Goal: Information Seeking & Learning: Learn about a topic

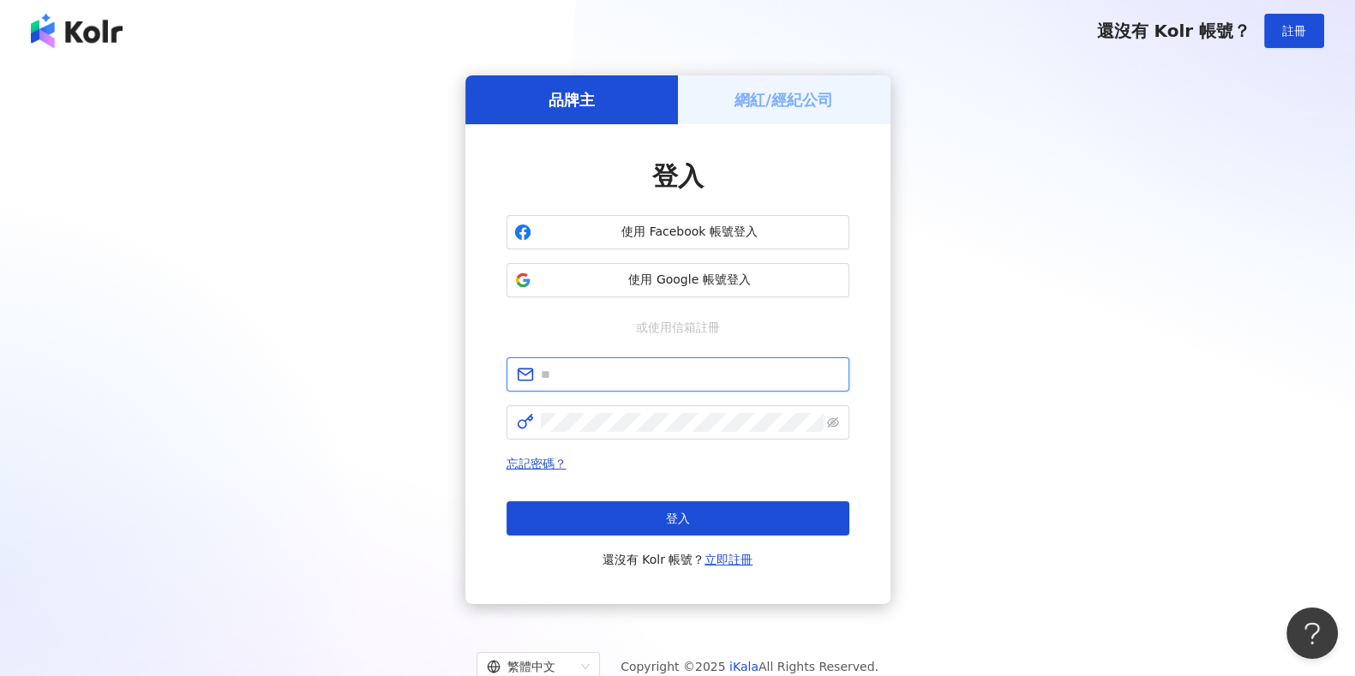
click at [598, 383] on input "text" at bounding box center [690, 374] width 298 height 19
type input "**********"
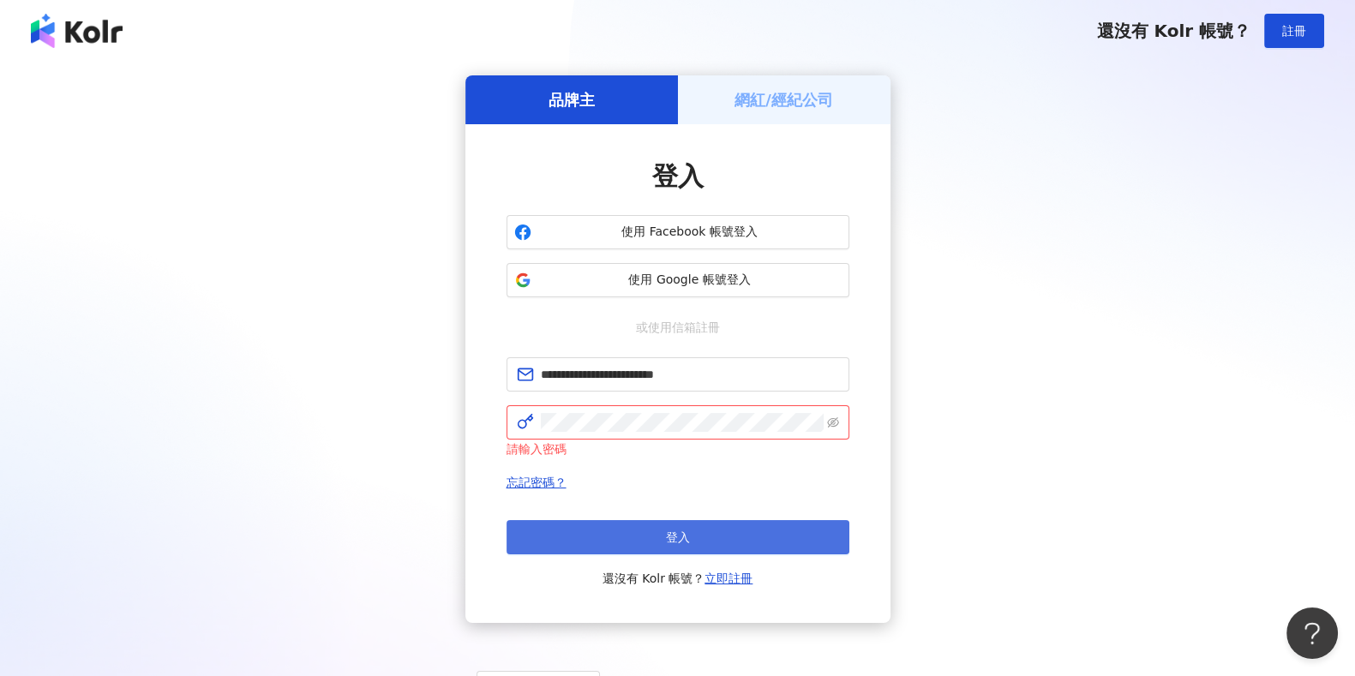
click at [690, 534] on button "登入" at bounding box center [677, 537] width 343 height 34
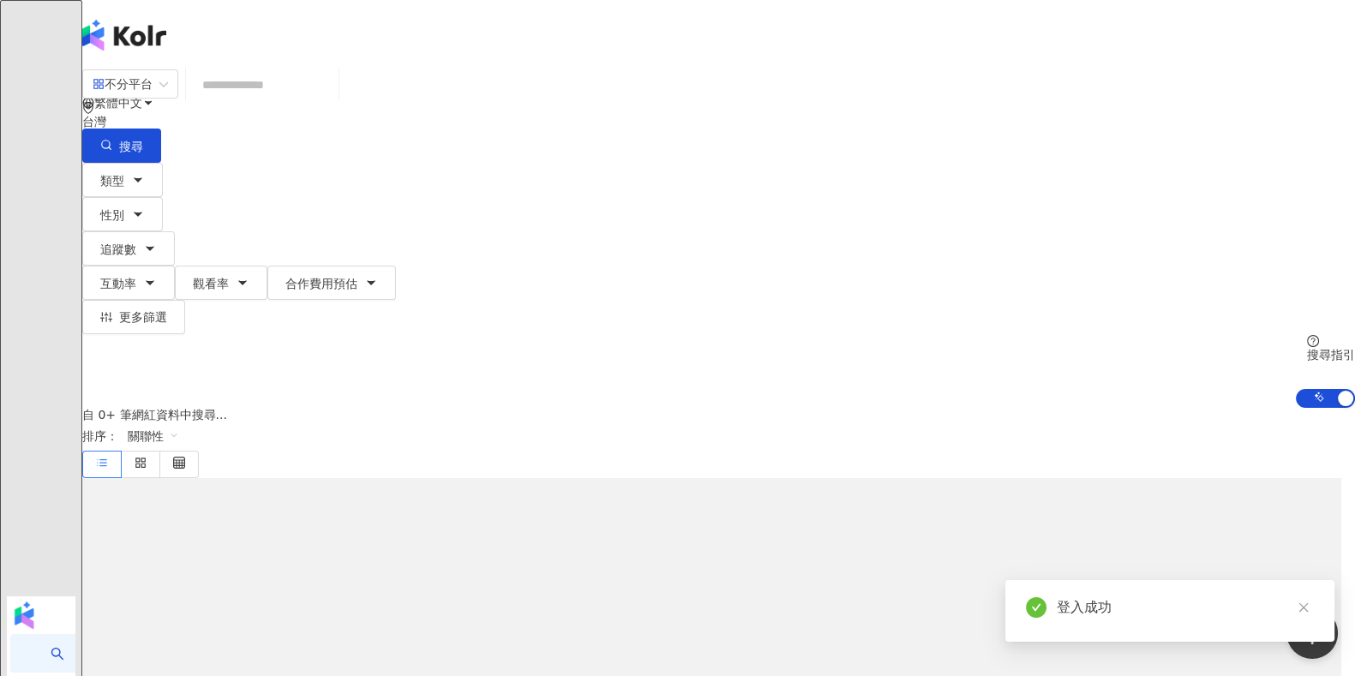
click at [332, 101] on input "search" at bounding box center [262, 85] width 139 height 33
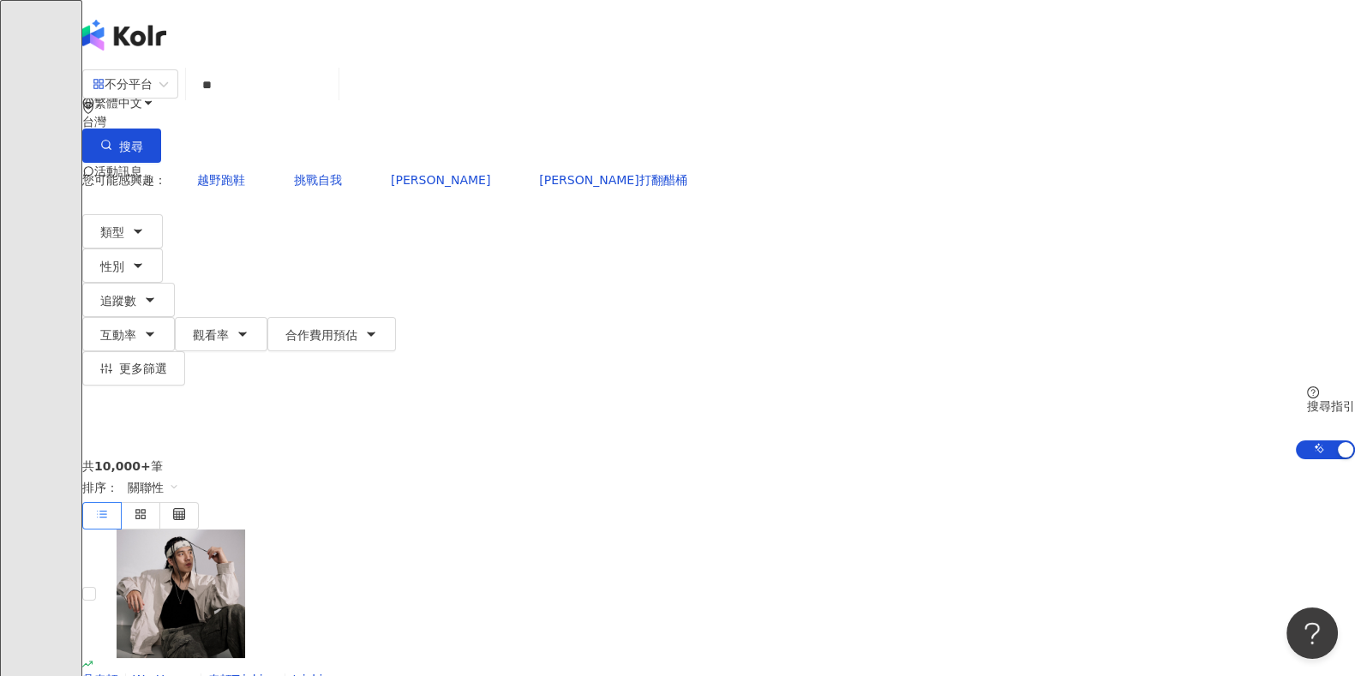
type input "*"
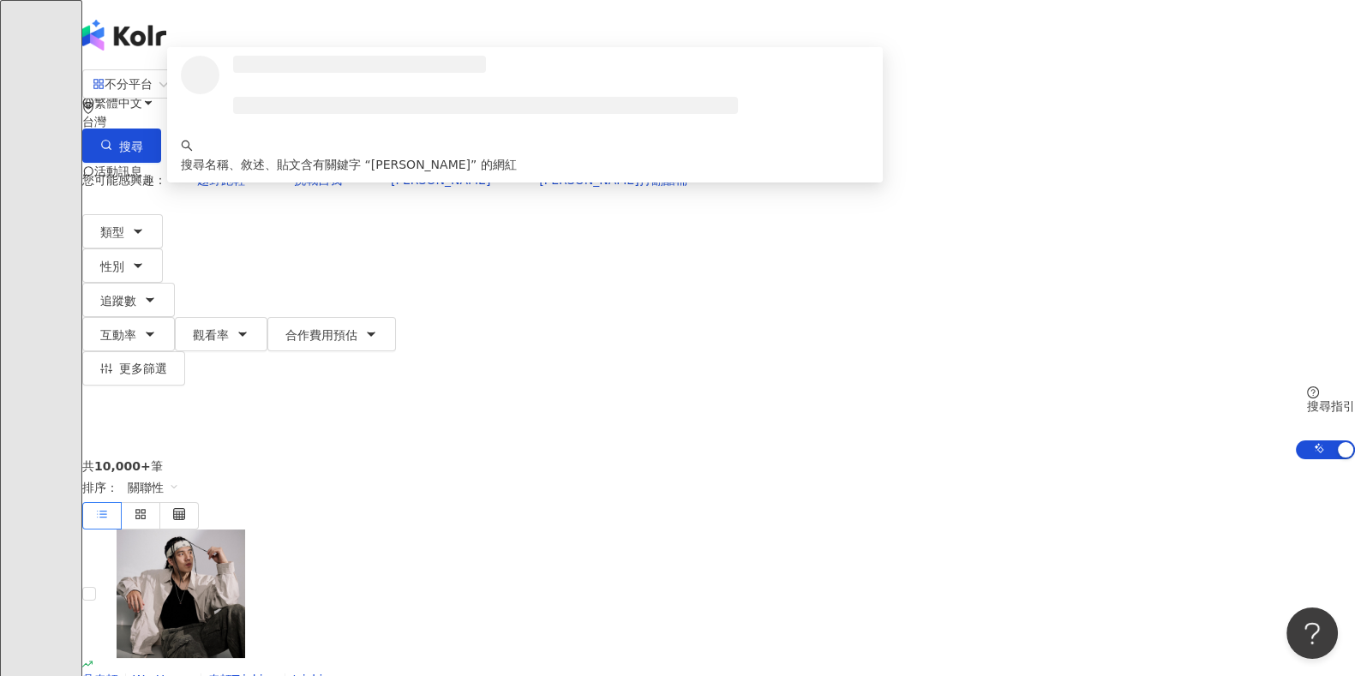
type input "********"
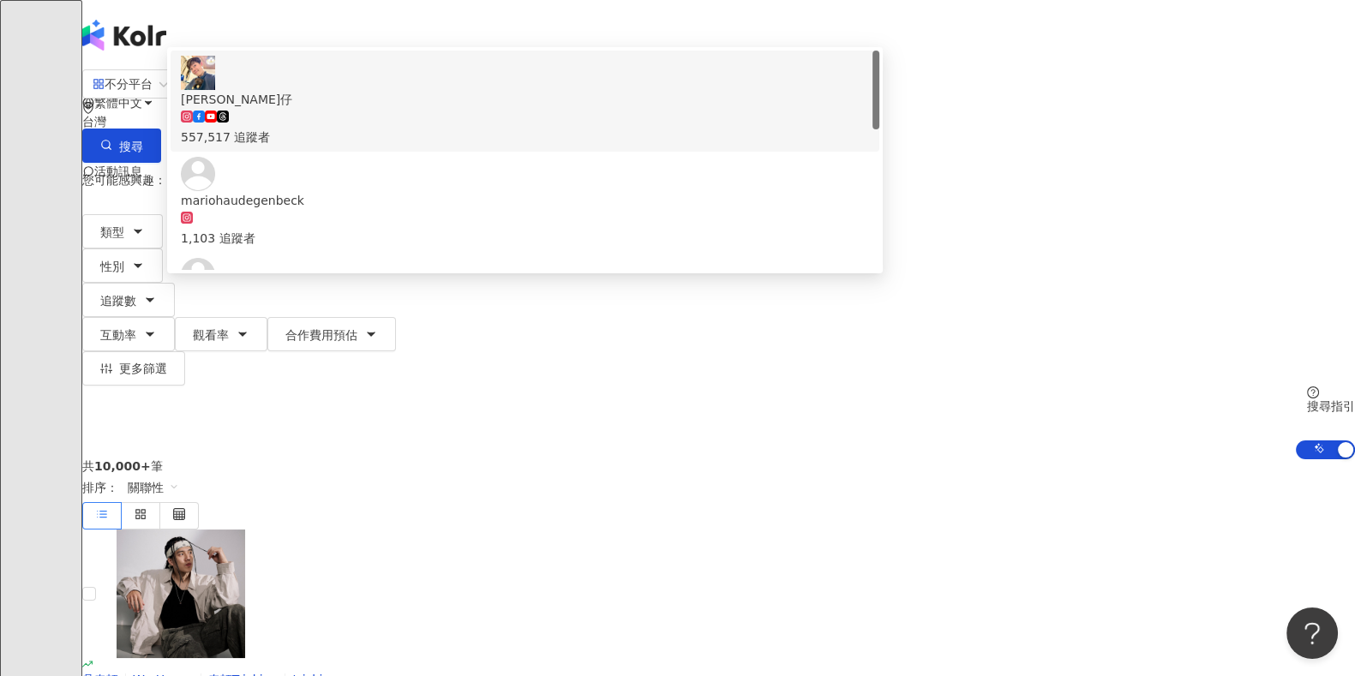
click at [494, 147] on div "557,517 追蹤者" at bounding box center [525, 137] width 688 height 19
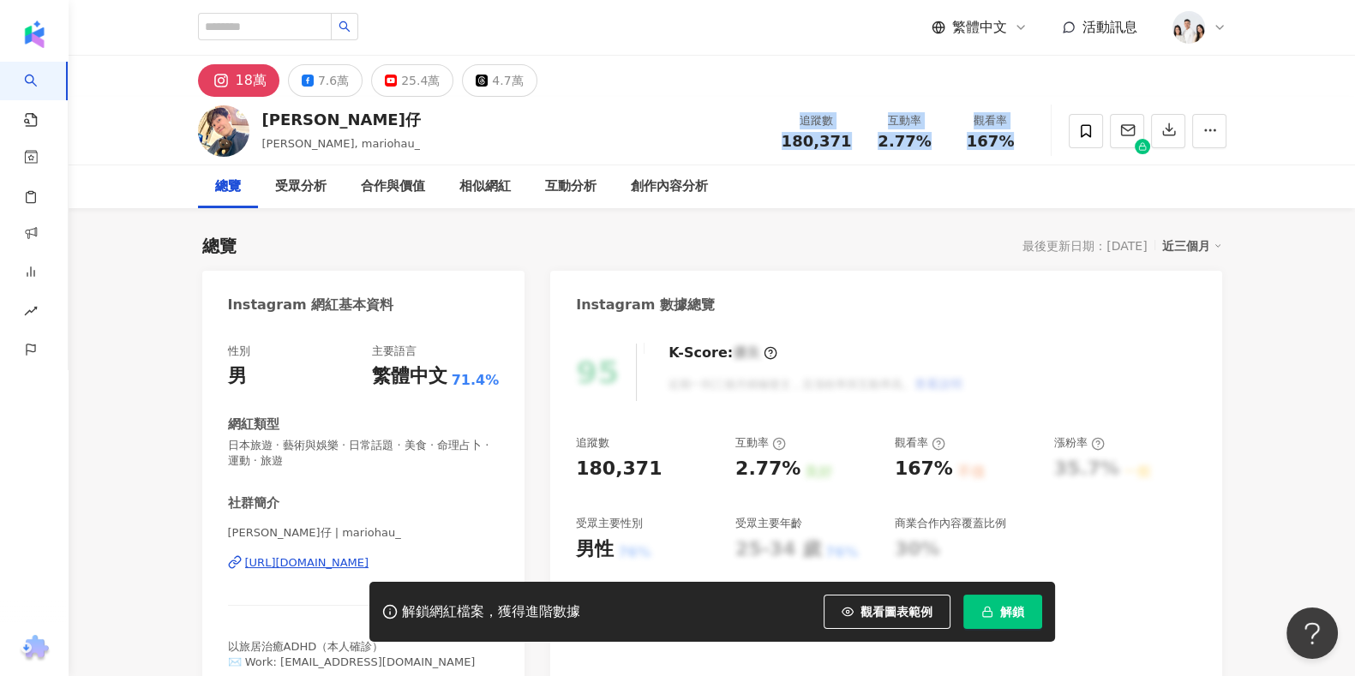
drag, startPoint x: 786, startPoint y: 123, endPoint x: 1011, endPoint y: 144, distance: 226.4
click at [1011, 144] on div "追蹤數 180,371 互動率 2.77% 觀看率 167%" at bounding box center [902, 130] width 262 height 51
click at [1001, 152] on div "追蹤數 180,371 互動率 2.77% 觀看率 167%" at bounding box center [902, 130] width 262 height 51
drag, startPoint x: 897, startPoint y: 123, endPoint x: 957, endPoint y: 135, distance: 61.0
click at [957, 135] on div "追蹤數 180,371 互動率 2.77% 觀看率 167%" at bounding box center [902, 130] width 262 height 51
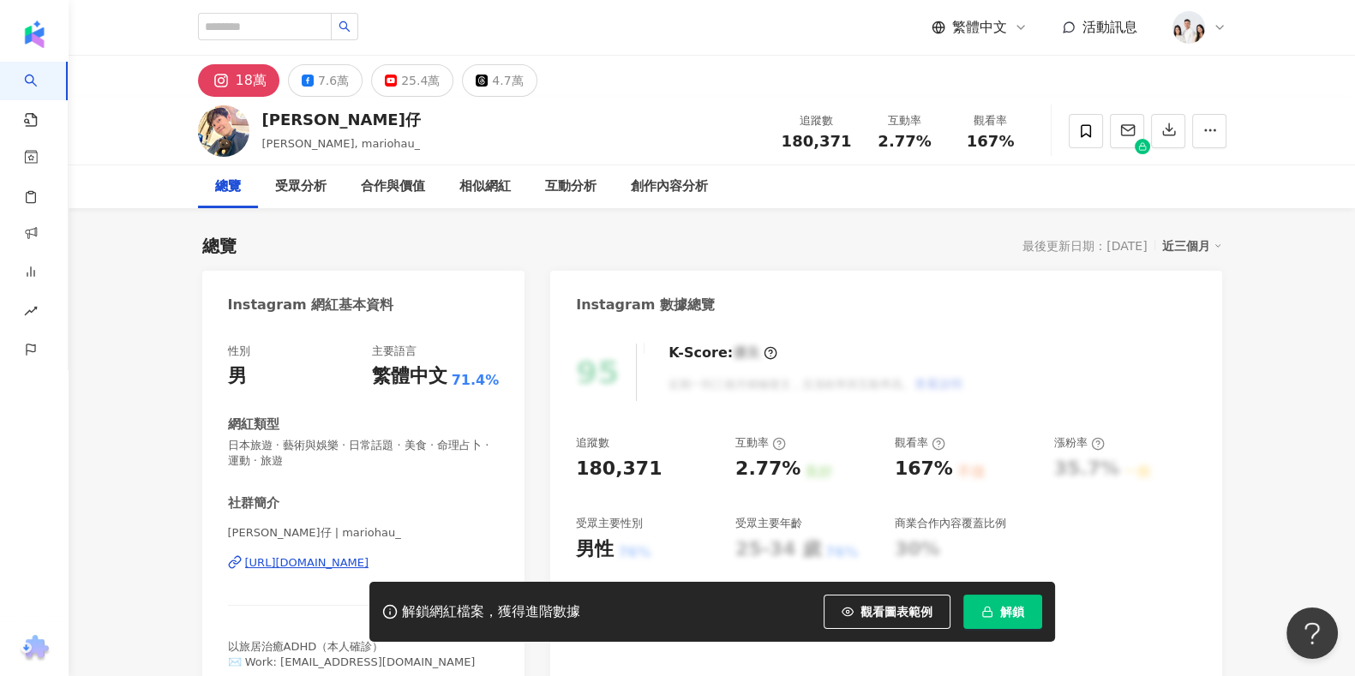
click at [1006, 133] on span "167%" at bounding box center [991, 141] width 48 height 17
drag, startPoint x: 978, startPoint y: 126, endPoint x: 1011, endPoint y: 156, distance: 44.9
click at [1011, 156] on div "[PERSON_NAME]仔 [PERSON_NAME], [PERSON_NAME] 追蹤數 180,371 互動率 2.77% 觀看率 167%" at bounding box center [712, 131] width 1097 height 68
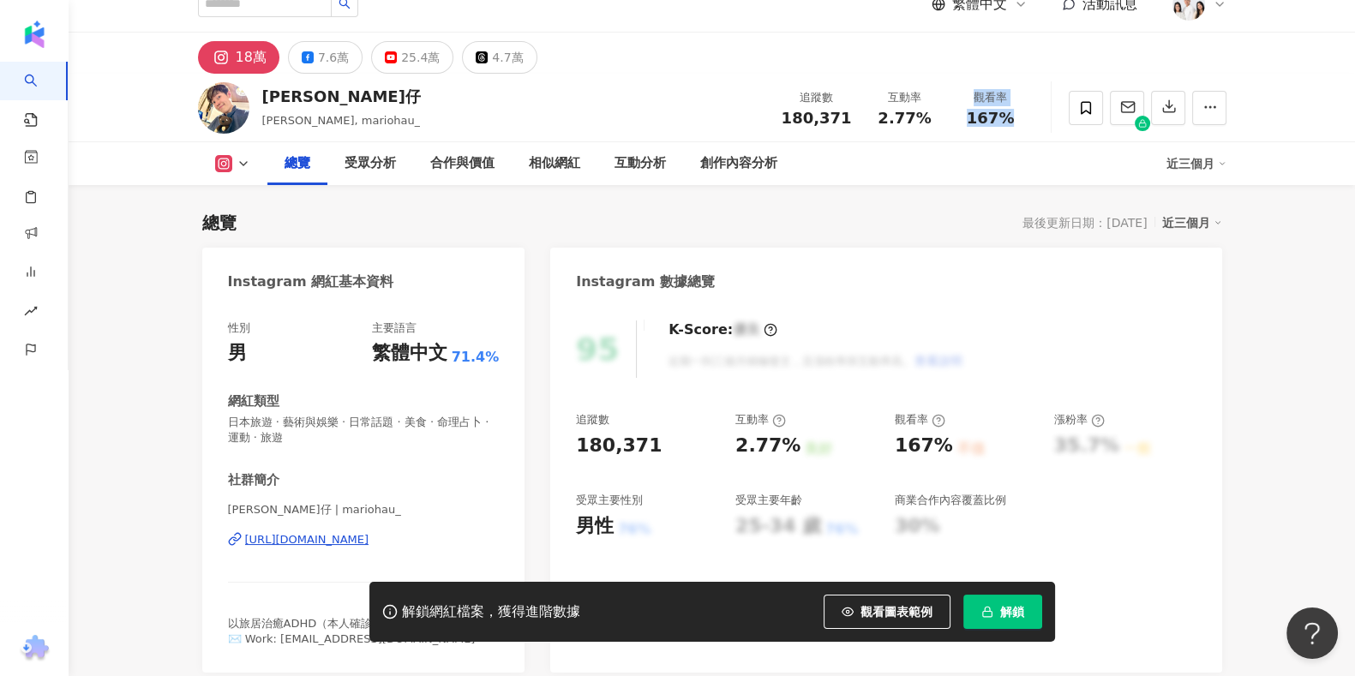
scroll to position [321, 0]
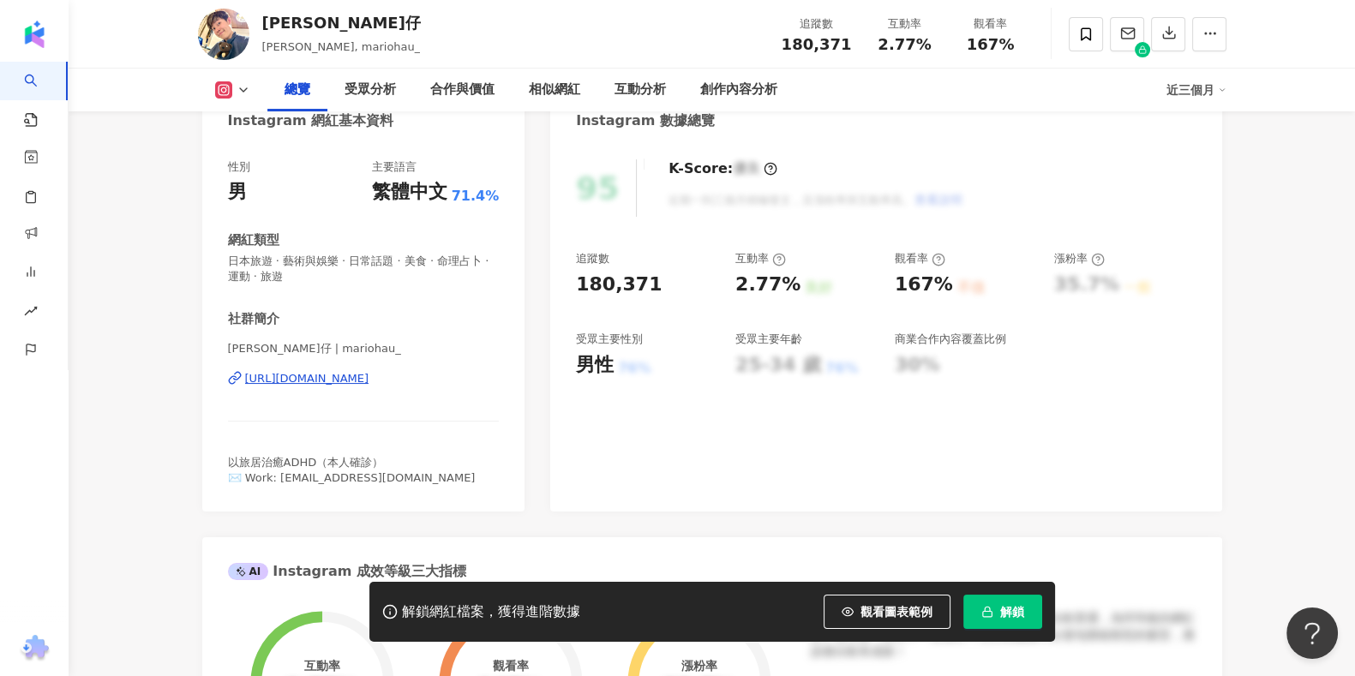
scroll to position [106, 0]
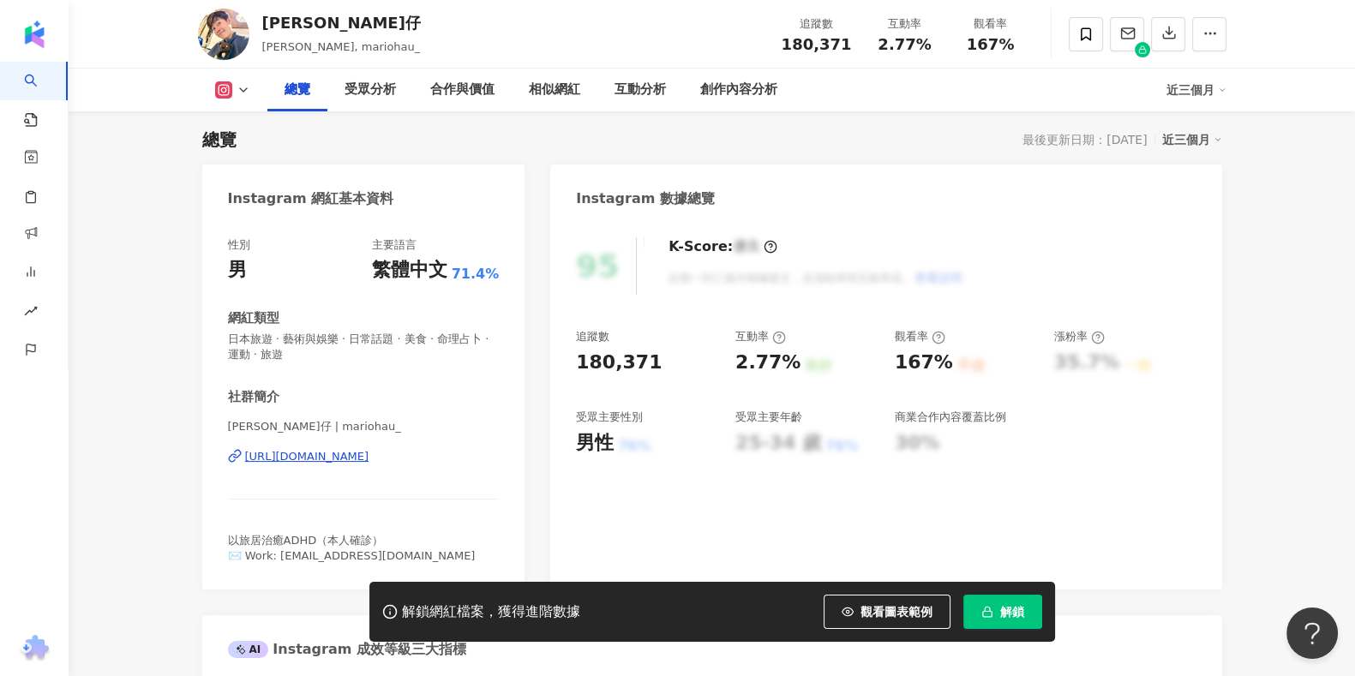
click at [609, 447] on div "男性" at bounding box center [595, 443] width 38 height 27
drag, startPoint x: 610, startPoint y: 447, endPoint x: 684, endPoint y: 444, distance: 73.8
click at [684, 444] on div "男性 76%" at bounding box center [647, 443] width 142 height 27
click at [746, 438] on div "25-34 歲" at bounding box center [778, 443] width 86 height 27
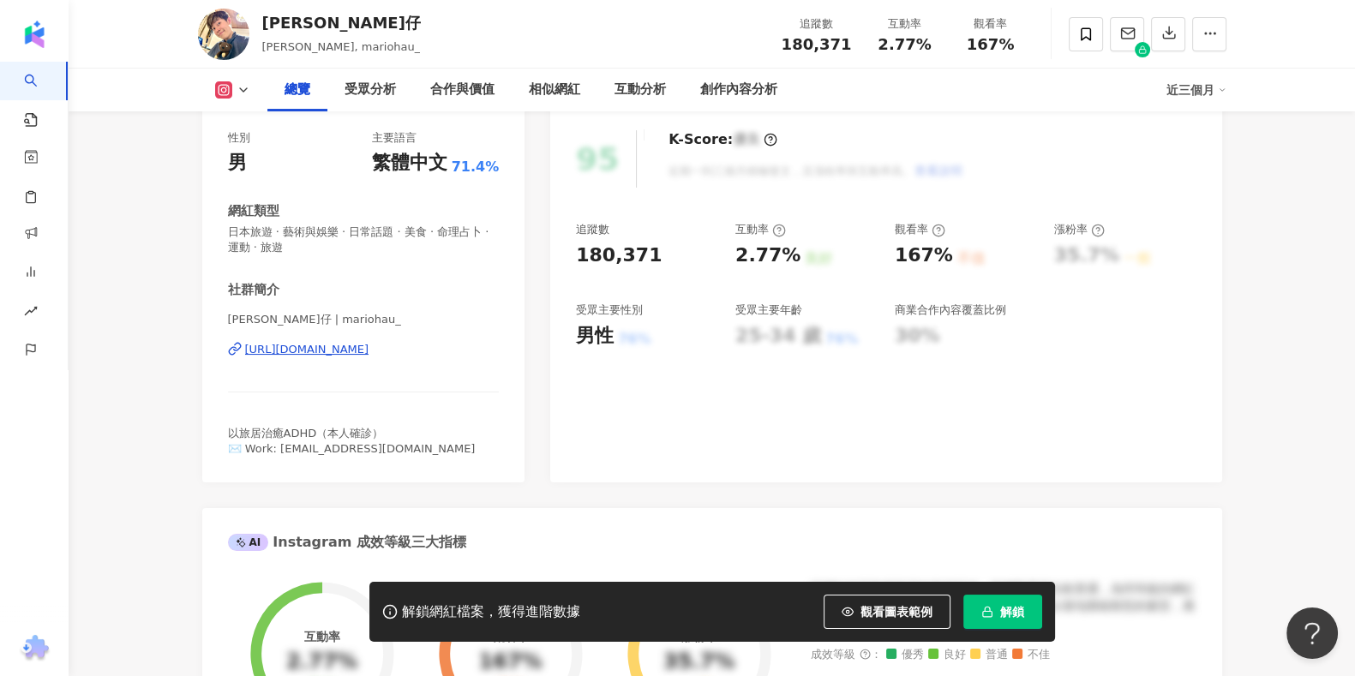
scroll to position [0, 0]
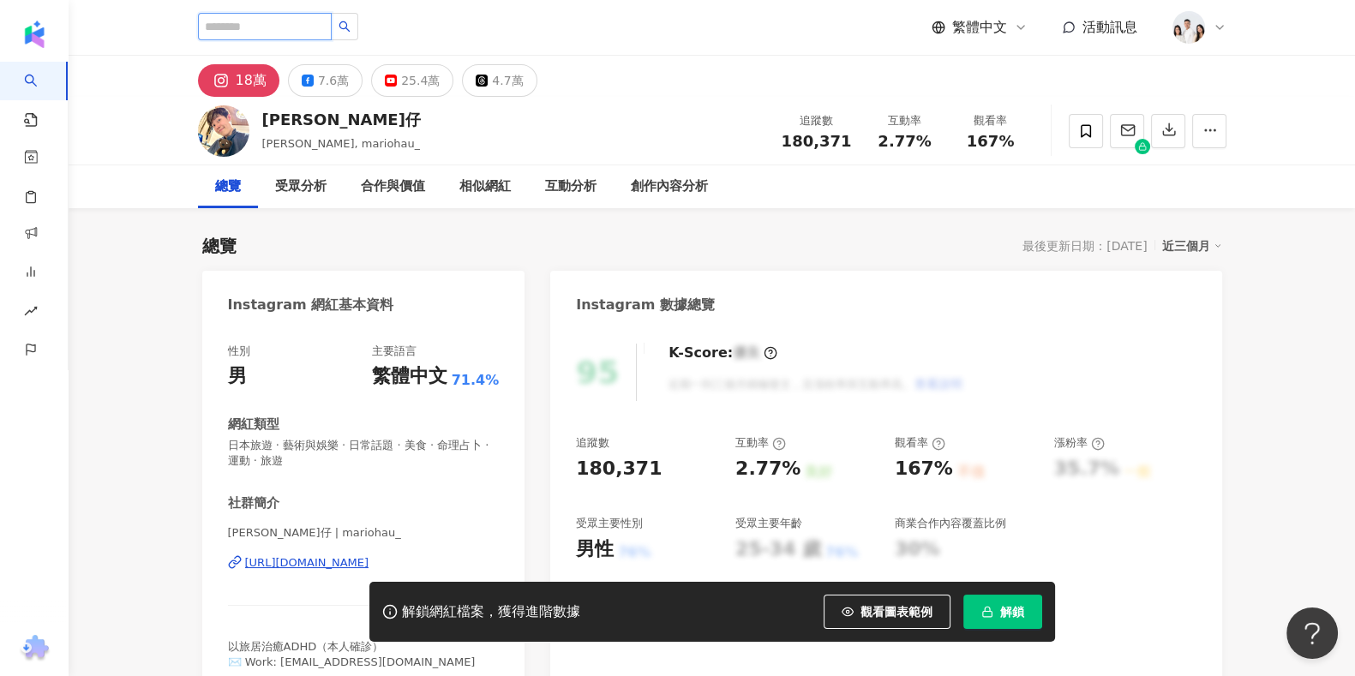
click at [303, 23] on input "search" at bounding box center [265, 26] width 134 height 27
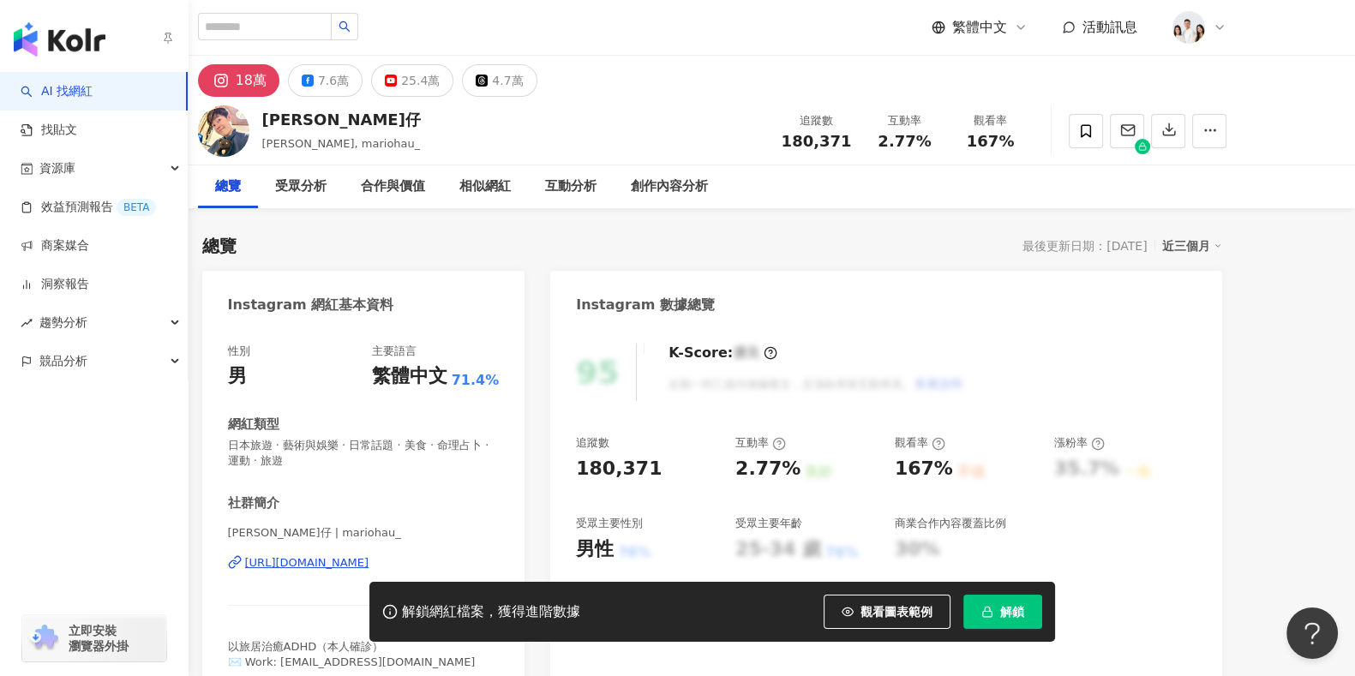
click at [63, 36] on img "button" at bounding box center [60, 39] width 92 height 34
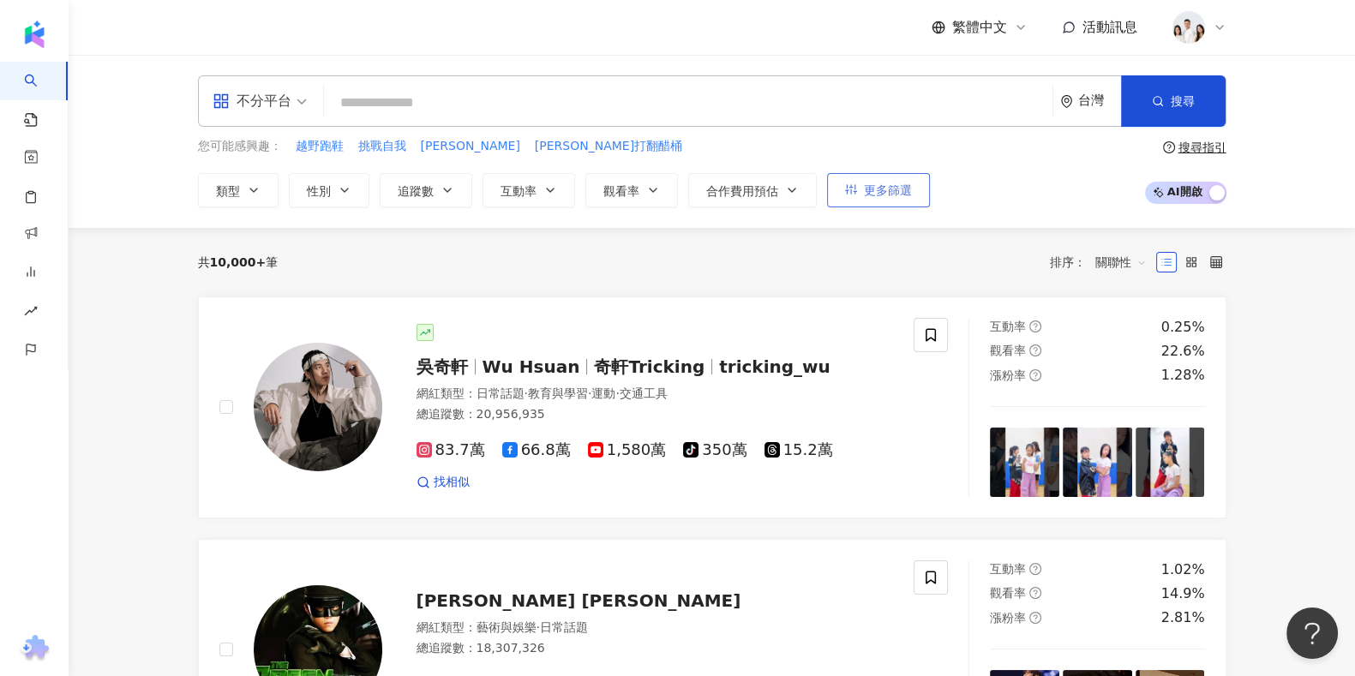
click at [848, 190] on icon "button" at bounding box center [851, 189] width 12 height 12
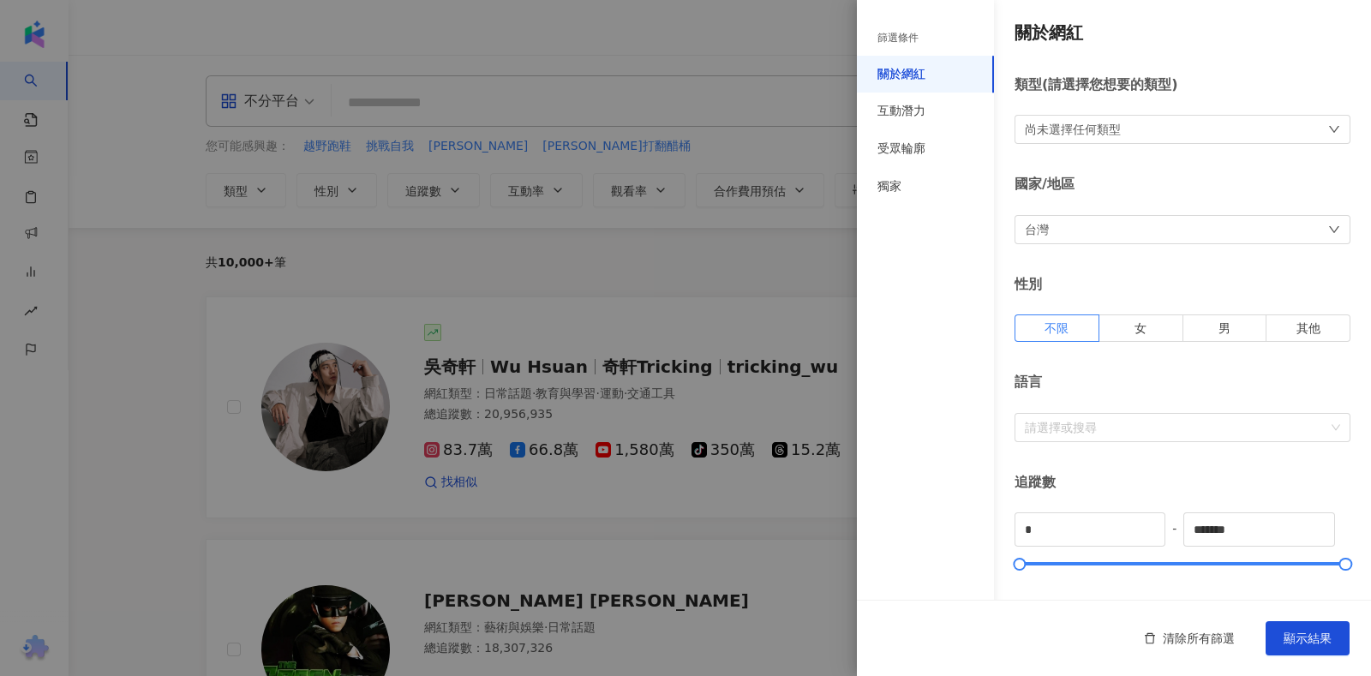
click at [1179, 228] on div "台灣" at bounding box center [1183, 229] width 336 height 29
click at [707, 67] on div at bounding box center [685, 338] width 1371 height 676
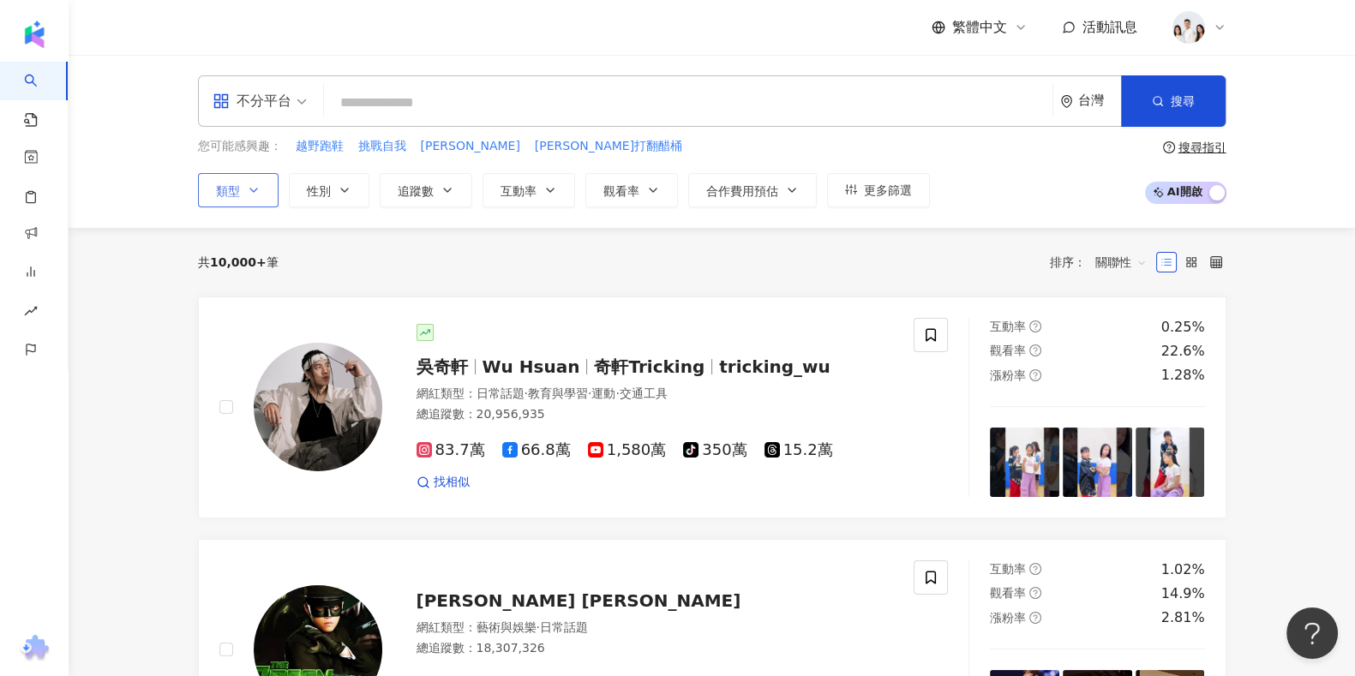
click at [262, 195] on button "類型" at bounding box center [238, 190] width 81 height 34
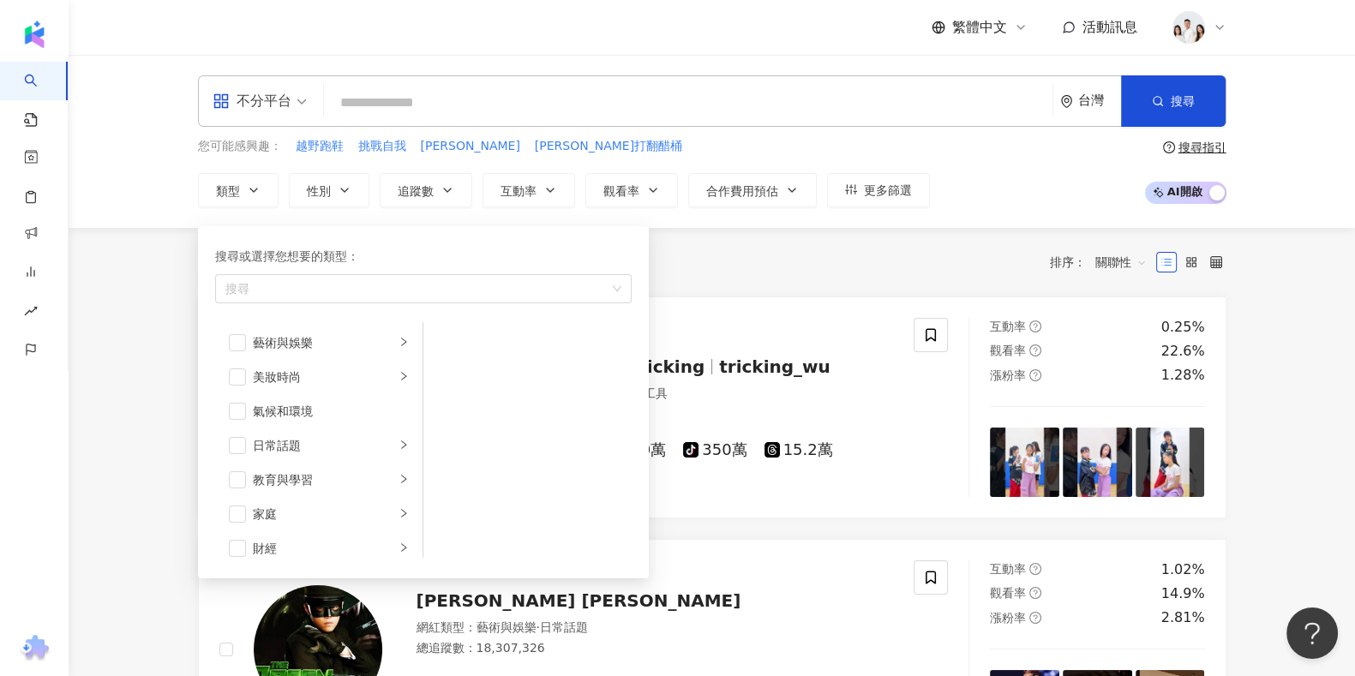
click at [317, 169] on div "您可能感興趣： 越野跑鞋 挑戰自我 [PERSON_NAME]澎恰恰 [PERSON_NAME]打翻醋桶 類型 搜尋或選擇您想要的類型： 搜尋 藝術與娛樂 美…" at bounding box center [564, 172] width 732 height 70
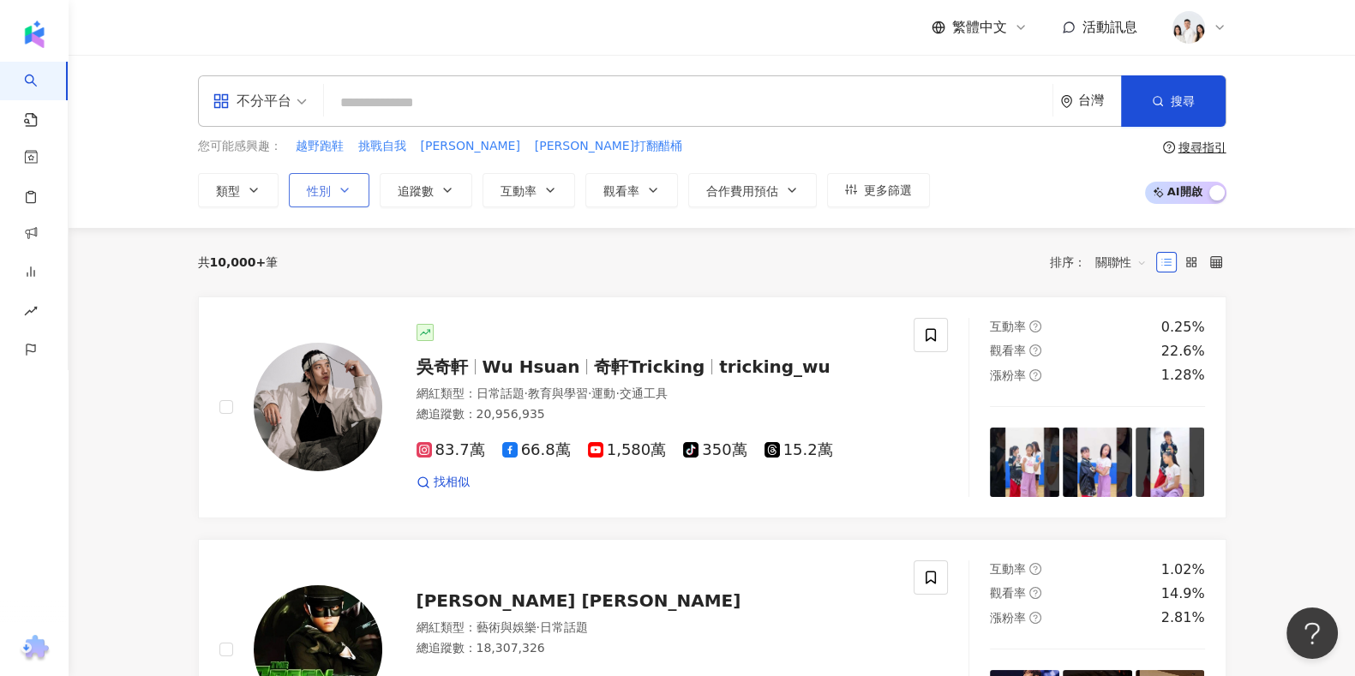
click at [328, 193] on span "性別" at bounding box center [319, 191] width 24 height 14
click at [330, 194] on button "性別" at bounding box center [329, 190] width 81 height 34
click at [426, 184] on span "追蹤數" at bounding box center [416, 191] width 36 height 14
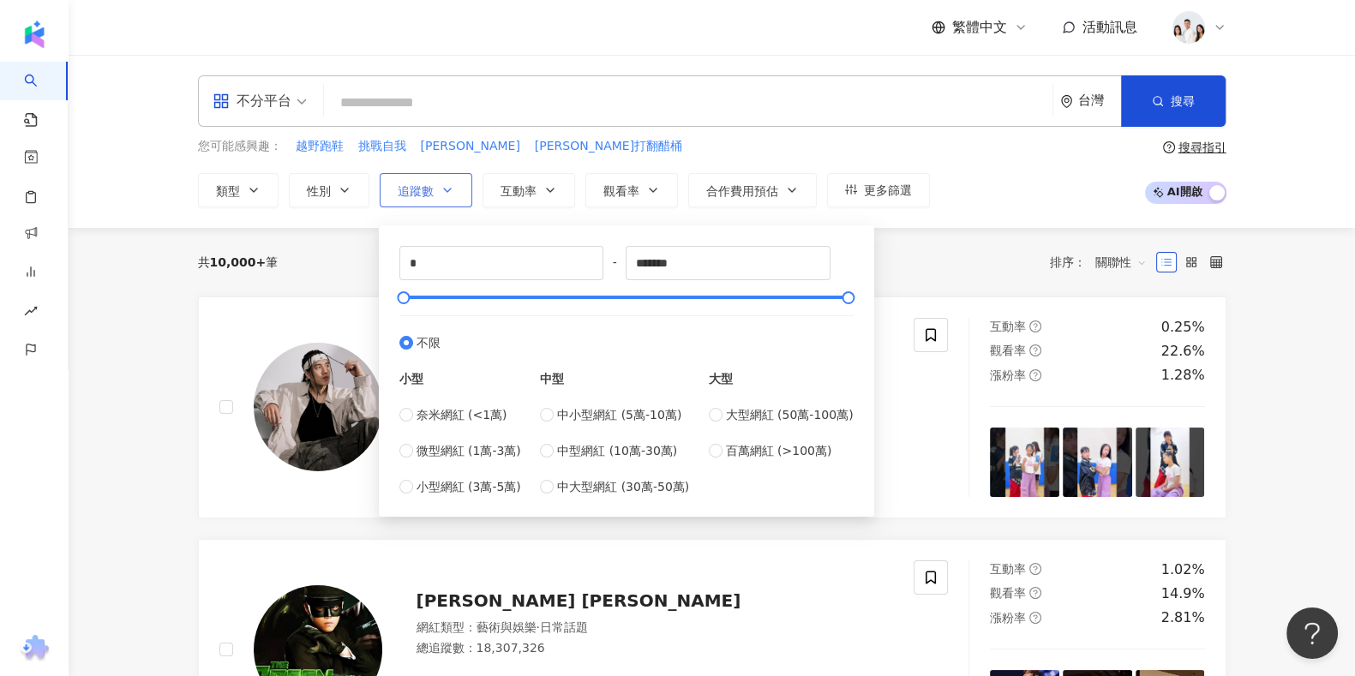
click at [410, 194] on span "追蹤數" at bounding box center [416, 191] width 36 height 14
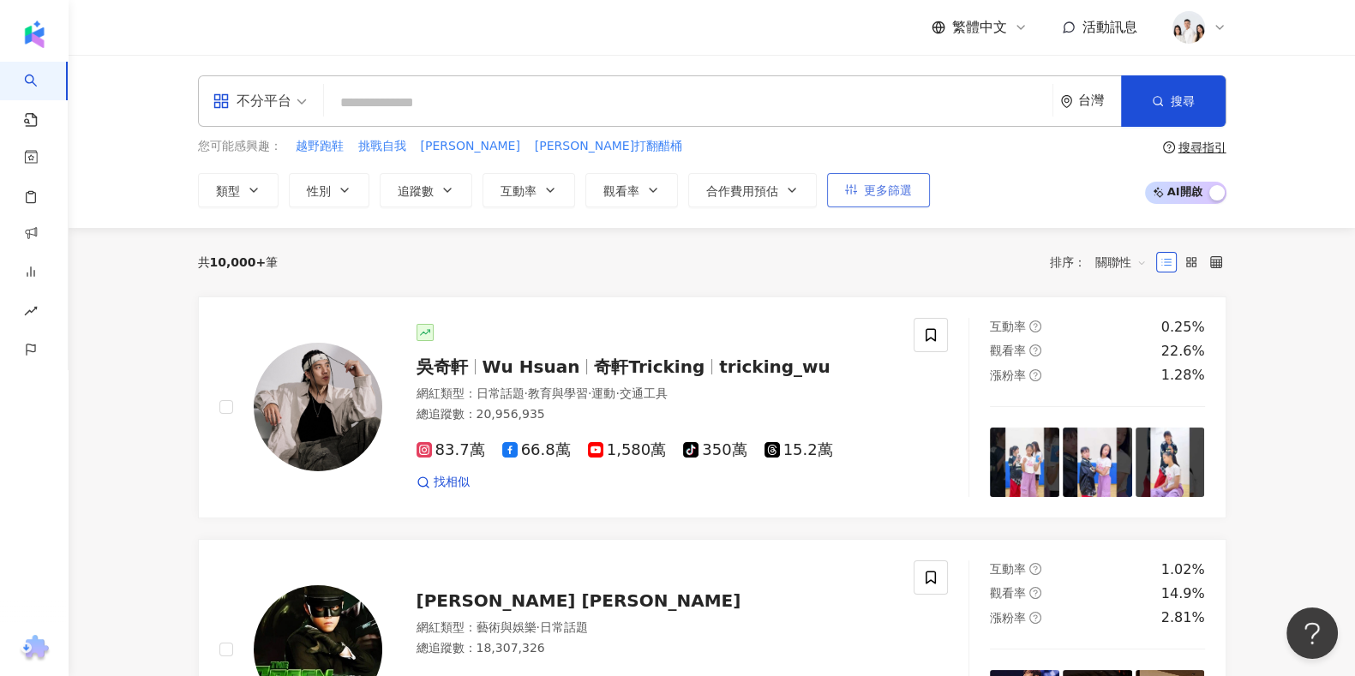
click at [878, 191] on span "更多篩選" at bounding box center [888, 190] width 48 height 14
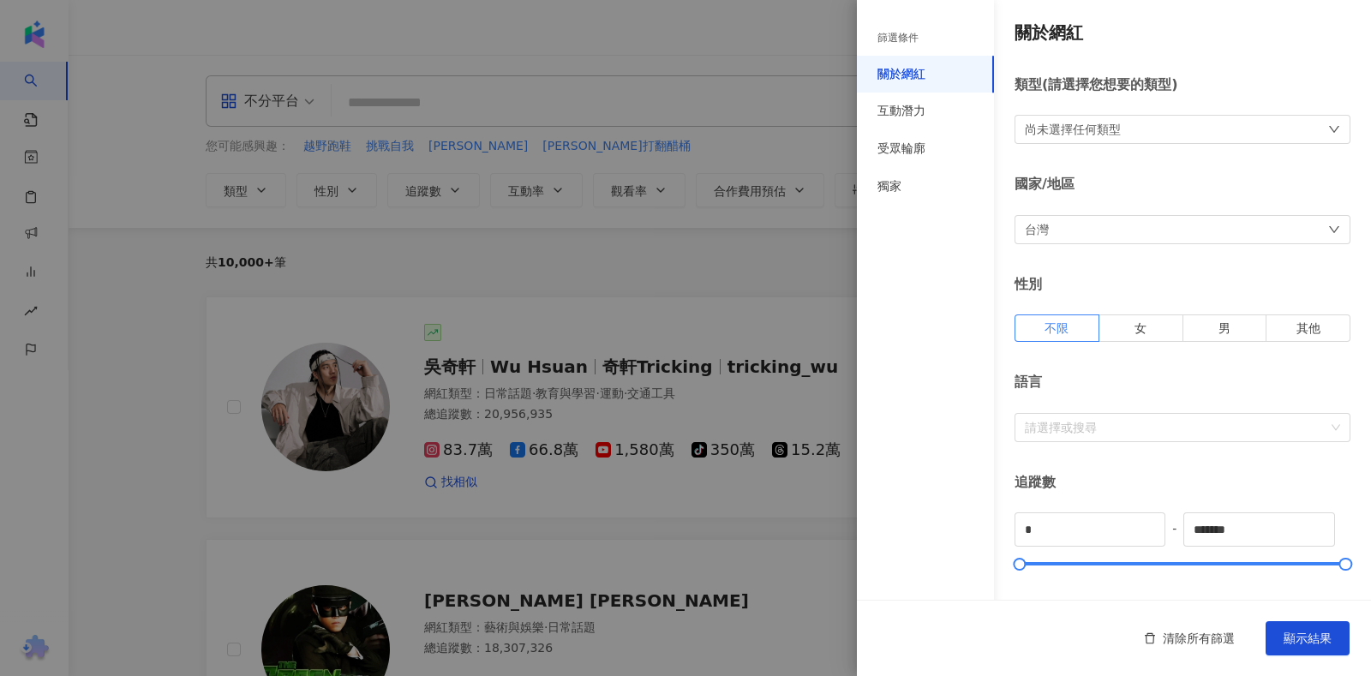
click at [1185, 219] on div "台灣" at bounding box center [1183, 229] width 336 height 29
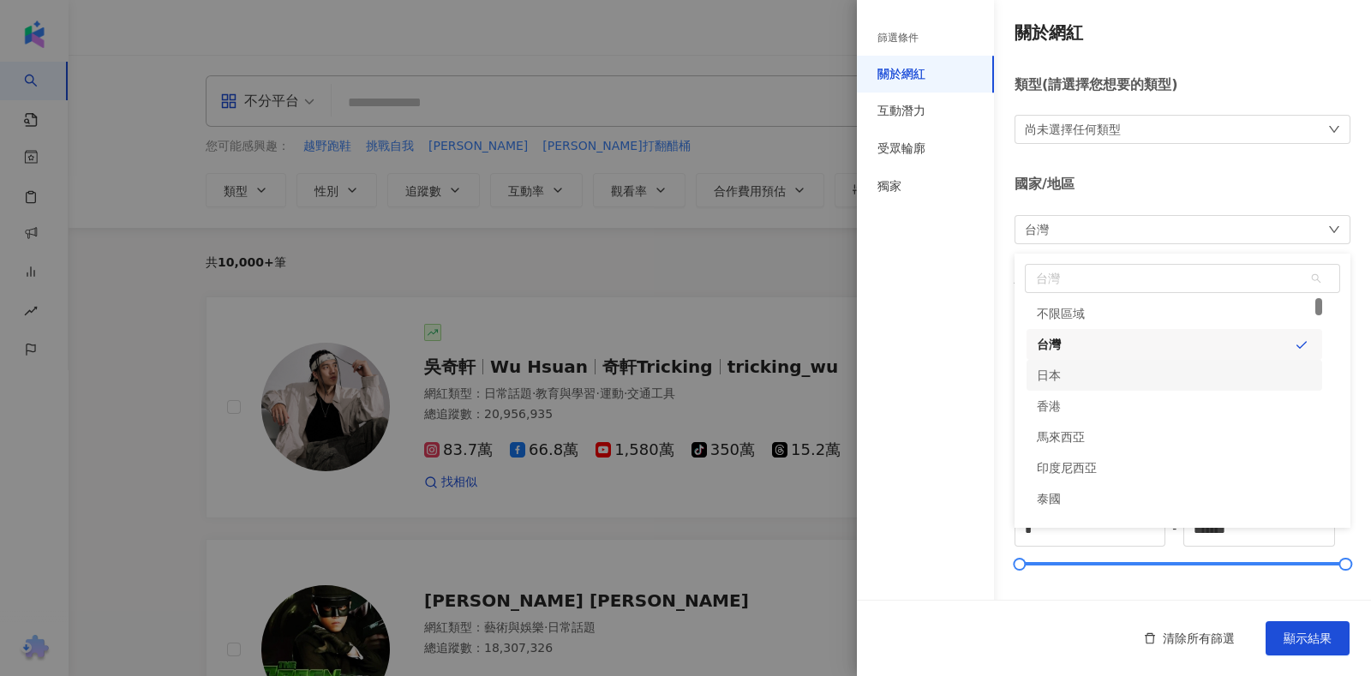
click at [786, 55] on div at bounding box center [685, 338] width 1371 height 676
